Goal: Task Accomplishment & Management: Complete application form

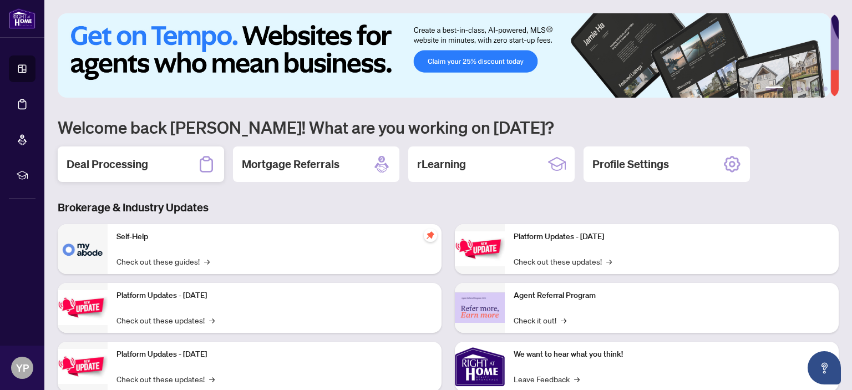
click at [138, 164] on h2 "Deal Processing" at bounding box center [108, 164] width 82 height 16
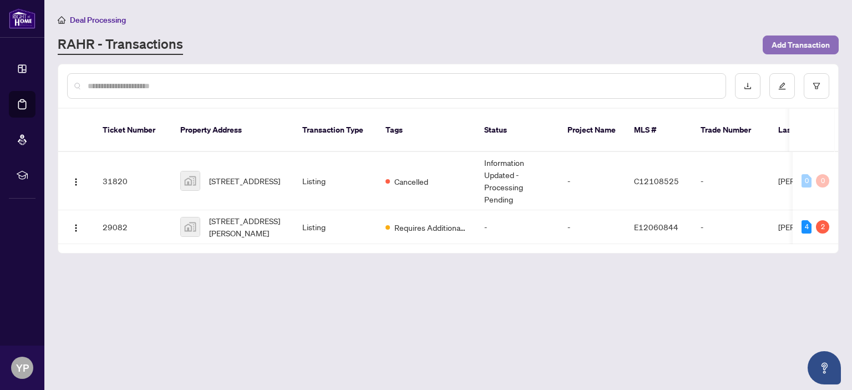
click at [806, 42] on span "Add Transaction" at bounding box center [801, 45] width 58 height 18
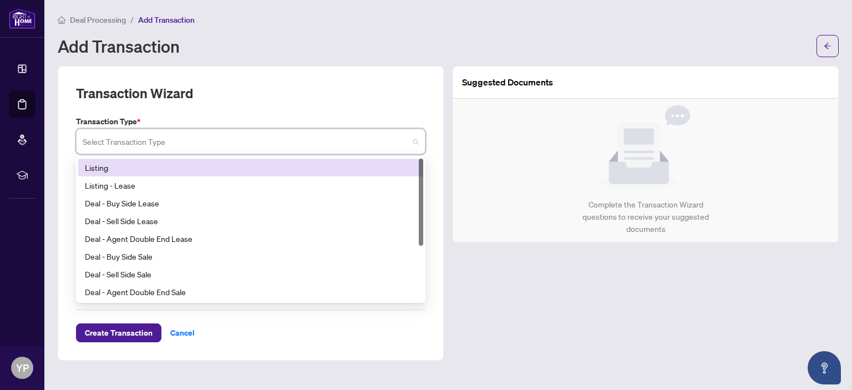
click at [191, 146] on input "search" at bounding box center [246, 143] width 326 height 24
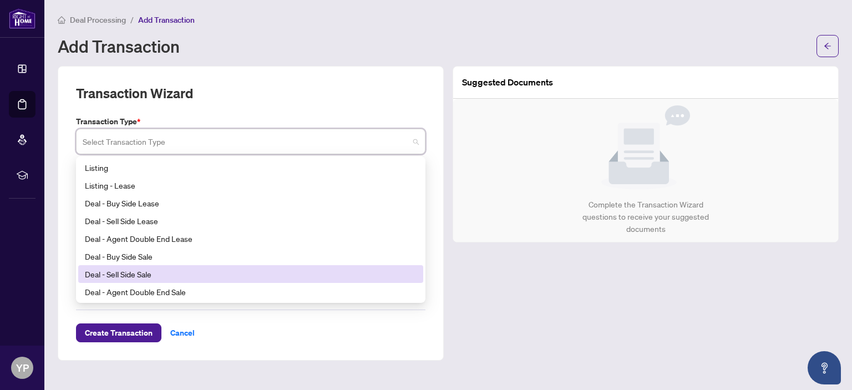
click at [134, 274] on div "Deal - Sell Side Sale" at bounding box center [251, 274] width 332 height 12
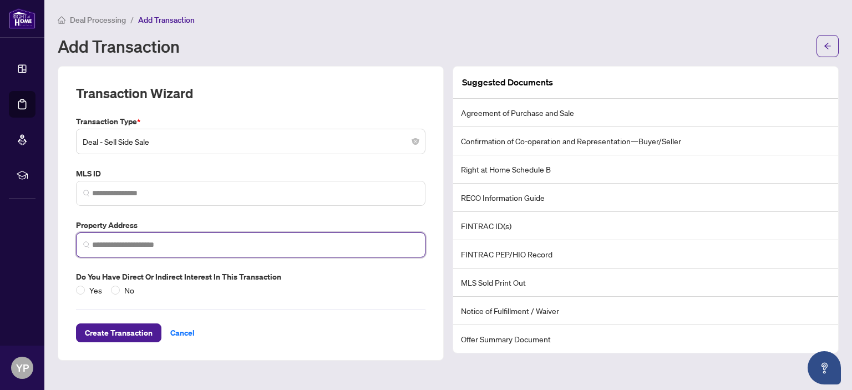
click at [109, 244] on input "search" at bounding box center [255, 245] width 326 height 12
type input "**********"
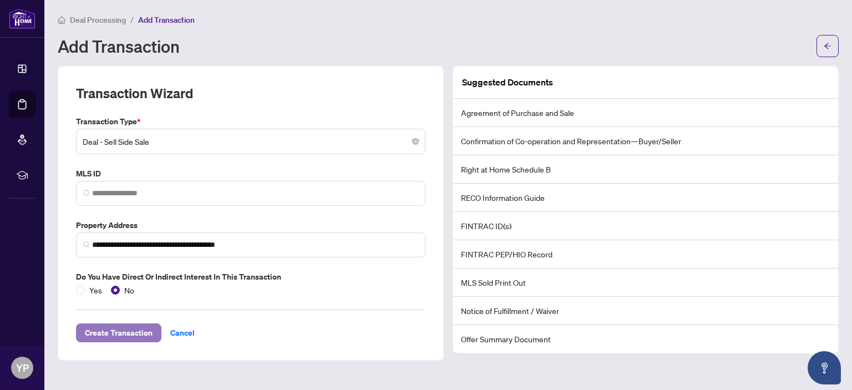
click at [98, 329] on span "Create Transaction" at bounding box center [119, 333] width 68 height 18
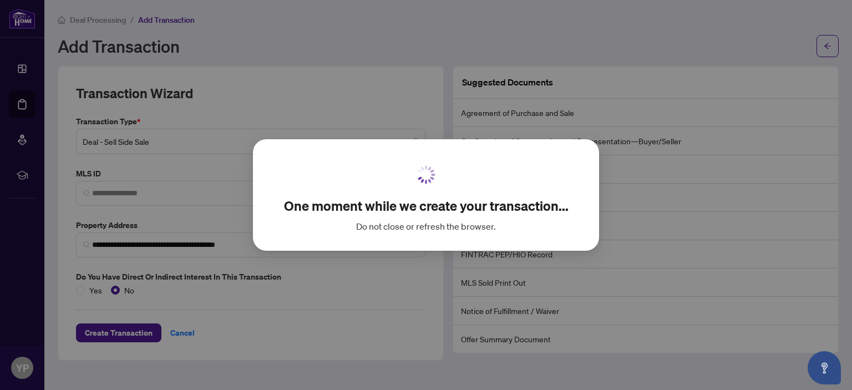
click at [99, 328] on div "One moment while we create your transaction... Do not close or refresh the brow…" at bounding box center [426, 195] width 852 height 390
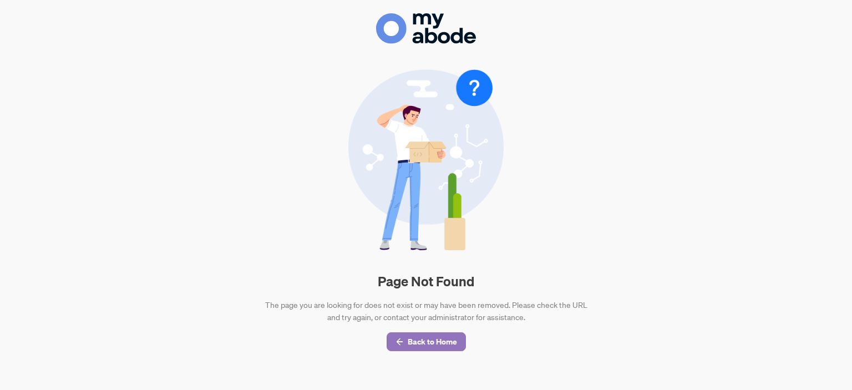
click at [435, 346] on span "Back to Home" at bounding box center [432, 342] width 49 height 18
click at [428, 342] on span "Back to Home" at bounding box center [432, 342] width 49 height 18
